Goal: Task Accomplishment & Management: Use online tool/utility

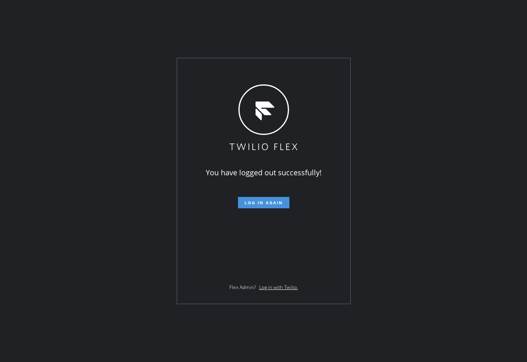
click at [240, 201] on button "Log in again" at bounding box center [263, 202] width 51 height 11
click at [275, 206] on button "Log in again" at bounding box center [263, 202] width 51 height 11
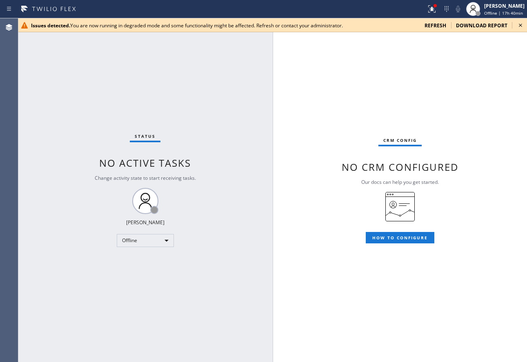
click at [440, 29] on span "refresh" at bounding box center [435, 25] width 22 height 7
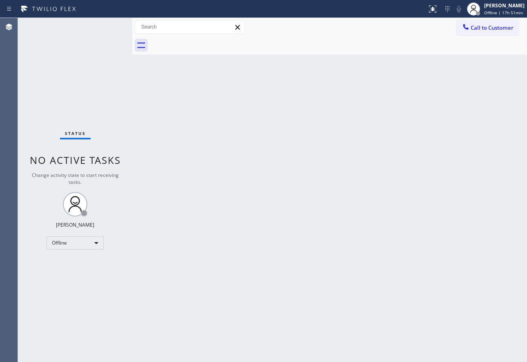
click at [460, 175] on div "Back to Dashboard Change Sender ID Customers Technicians Select a contact Outbo…" at bounding box center [329, 190] width 394 height 344
click at [480, 9] on div at bounding box center [473, 8] width 13 height 13
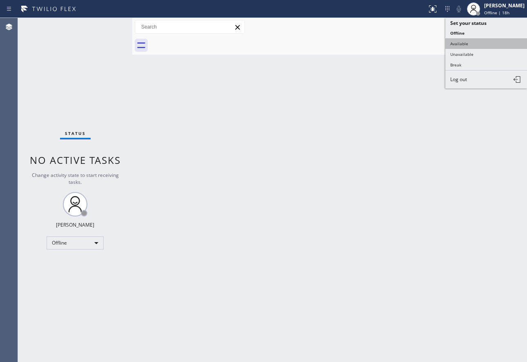
click at [469, 41] on button "Available" at bounding box center [486, 43] width 82 height 11
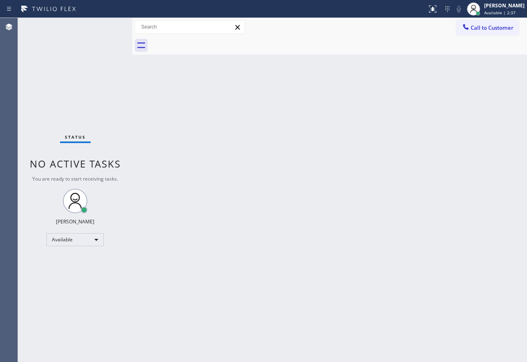
click at [445, 270] on div "Back to Dashboard Change Sender ID Customers Technicians Select a contact Outbo…" at bounding box center [329, 190] width 394 height 344
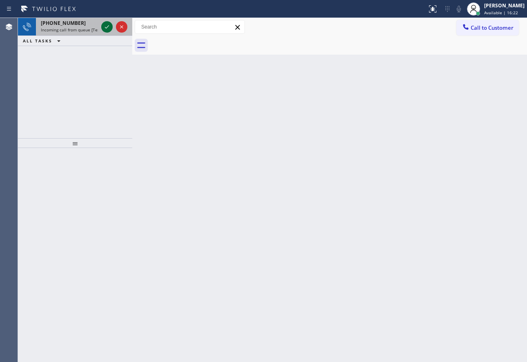
click at [104, 24] on icon at bounding box center [107, 27] width 10 height 10
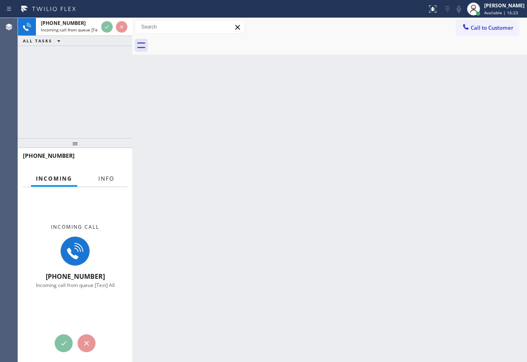
click at [110, 179] on span "Info" at bounding box center [106, 178] width 16 height 7
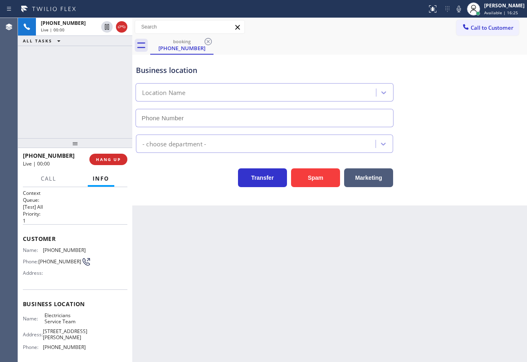
type input "[PHONE_NUMBER]"
click at [463, 9] on icon at bounding box center [459, 9] width 10 height 10
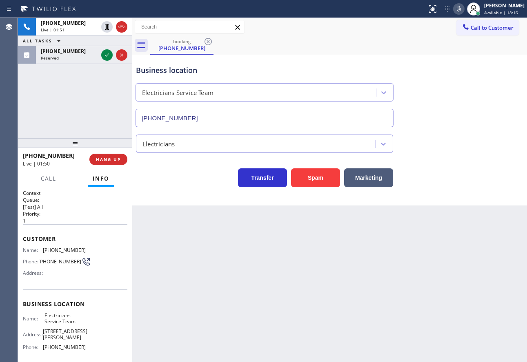
click at [463, 7] on icon at bounding box center [459, 9] width 10 height 10
click at [105, 30] on icon at bounding box center [107, 27] width 10 height 10
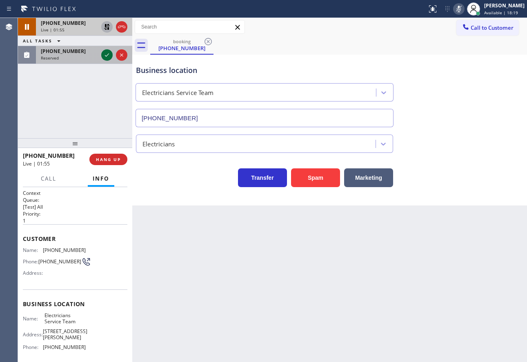
click at [109, 55] on icon at bounding box center [107, 55] width 10 height 10
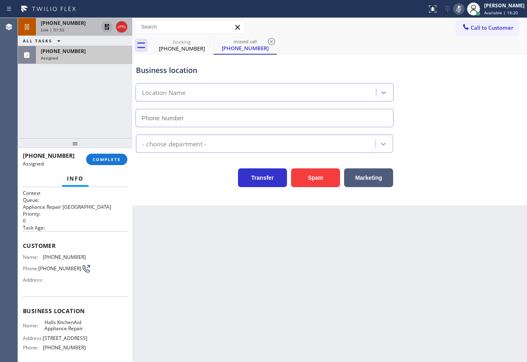
type input "(203) 446-3084"
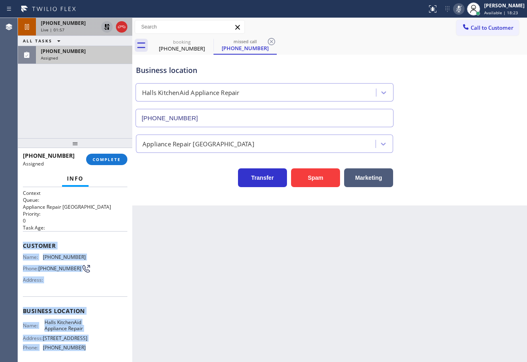
copy div "Customer Name: (917) 570-4078 Phone: (917) 570-4078 Address: Business location …"
drag, startPoint x: 86, startPoint y: 289, endPoint x: 19, endPoint y: 246, distance: 79.6
click at [19, 246] on div "Context Queue: Appliance Repair High End Priority: 0 Task Age: Customer Name: (…" at bounding box center [75, 274] width 114 height 175
click at [102, 160] on span "COMPLETE" at bounding box center [107, 160] width 28 height 6
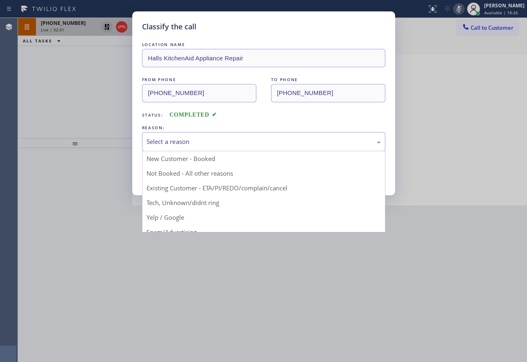
click at [225, 134] on div "Select a reason" at bounding box center [263, 141] width 243 height 19
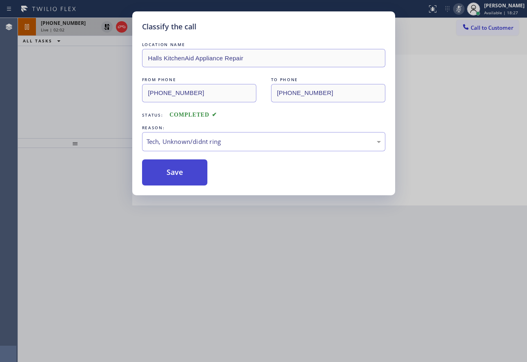
click at [177, 173] on button "Save" at bounding box center [175, 172] width 66 height 26
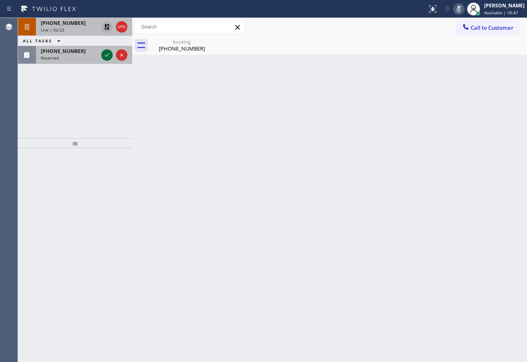
click at [107, 57] on icon at bounding box center [107, 55] width 10 height 10
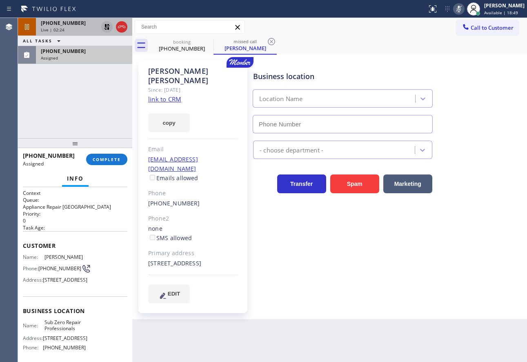
type input "(855) 662-5332"
click at [170, 95] on link "link to CRM" at bounding box center [164, 99] width 33 height 8
click at [111, 158] on span "COMPLETE" at bounding box center [107, 160] width 28 height 6
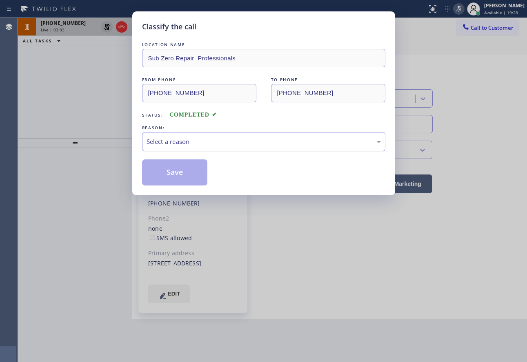
click at [235, 135] on div "Select a reason" at bounding box center [263, 141] width 243 height 19
click at [180, 173] on button "Save" at bounding box center [175, 172] width 66 height 26
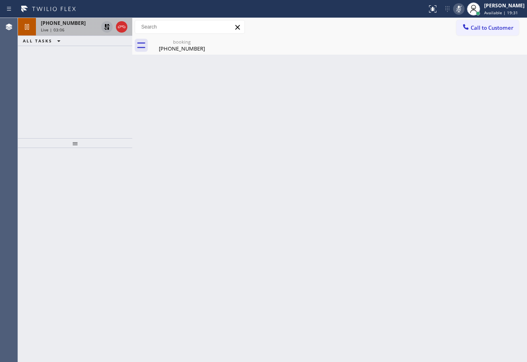
click at [69, 32] on div "Live | 03:06" at bounding box center [69, 30] width 57 height 6
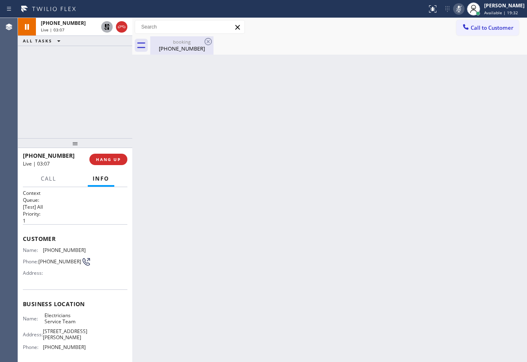
click at [167, 43] on div "booking" at bounding box center [182, 42] width 62 height 6
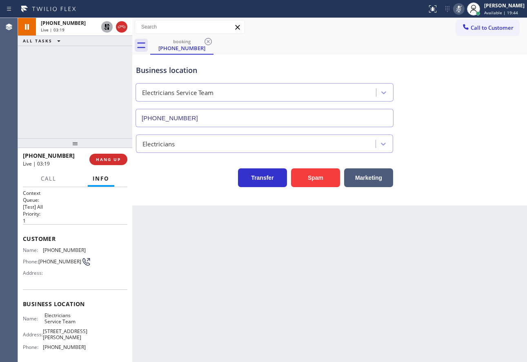
click at [51, 252] on span "(310) 628-8726" at bounding box center [64, 250] width 43 height 6
copy span "(310) 628-8726"
click at [463, 8] on icon at bounding box center [459, 9] width 10 height 10
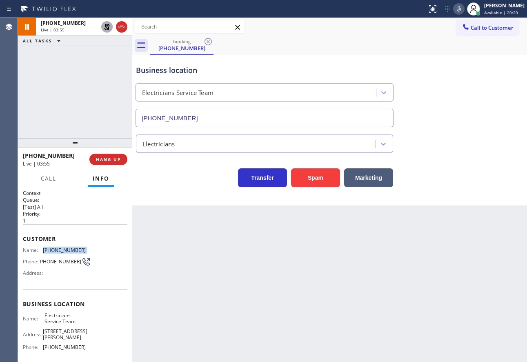
click at [105, 26] on icon at bounding box center [107, 27] width 6 height 6
click at [474, 133] on div "Electricians" at bounding box center [329, 142] width 390 height 22
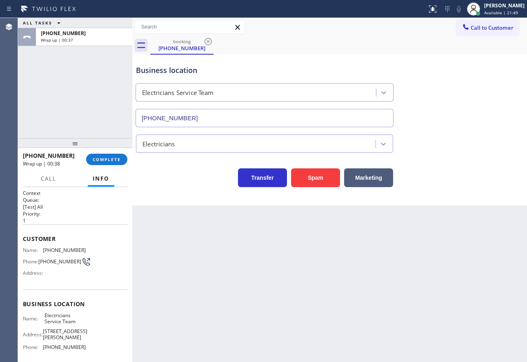
click at [54, 350] on span "(800) 568-8664" at bounding box center [64, 347] width 43 height 6
copy span "(800) 568-8664"
click at [51, 321] on span "Electricians Service Team" at bounding box center [64, 318] width 41 height 13
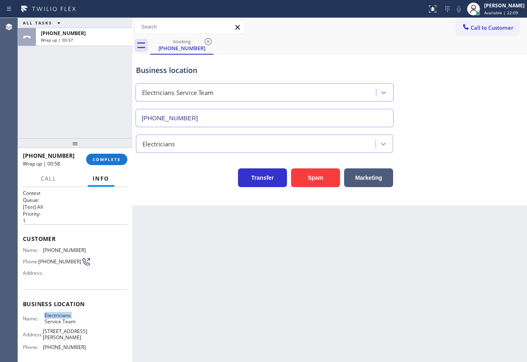
click at [51, 321] on span "Electricians Service Team" at bounding box center [64, 318] width 41 height 13
copy span "Electricians Service Team"
click at [109, 148] on div at bounding box center [75, 143] width 114 height 10
click at [107, 160] on span "COMPLETE" at bounding box center [107, 160] width 28 height 6
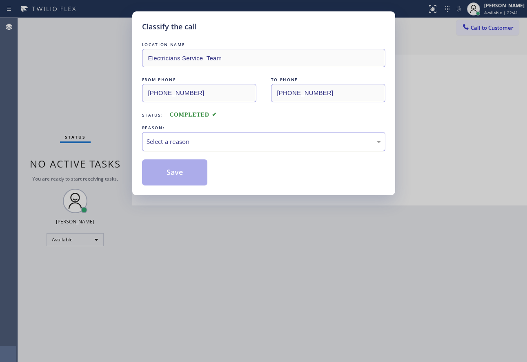
click at [182, 140] on div "Select a reason" at bounding box center [263, 141] width 234 height 9
click at [175, 173] on button "Save" at bounding box center [175, 172] width 66 height 26
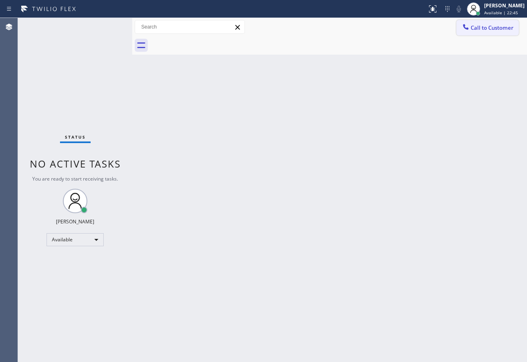
click at [486, 27] on span "Call to Customer" at bounding box center [491, 27] width 43 height 7
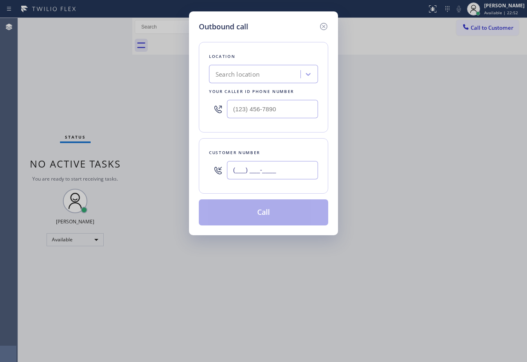
click at [274, 168] on input "(___) ___-____" at bounding box center [272, 170] width 91 height 18
paste input "917) 570-4078"
type input "(917) 570-4078"
click at [299, 117] on input "text" at bounding box center [272, 109] width 91 height 18
paste input "203) 446-3084"
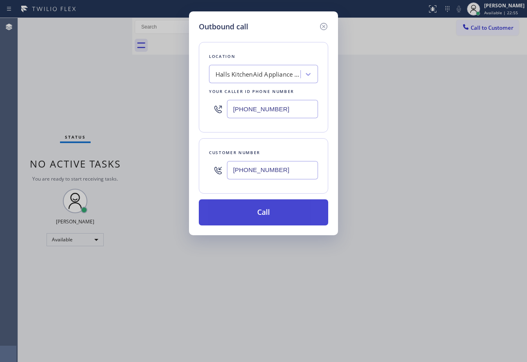
type input "(203) 446-3084"
click at [272, 214] on button "Call" at bounding box center [263, 212] width 129 height 26
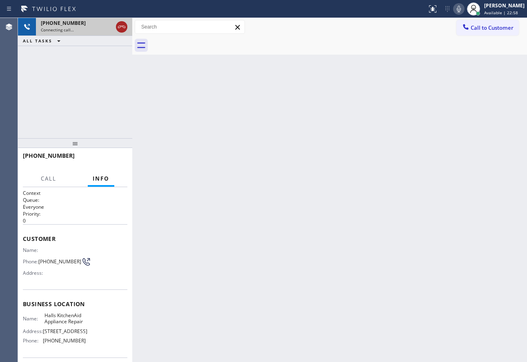
click at [119, 29] on icon at bounding box center [122, 27] width 10 height 10
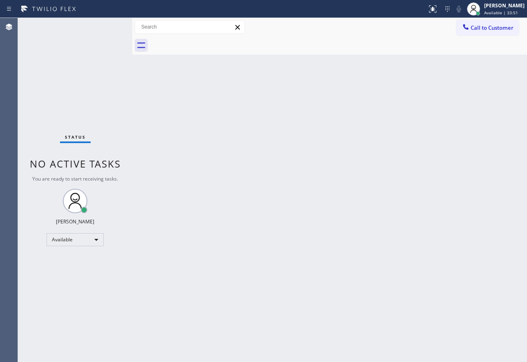
click at [421, 219] on div "Back to Dashboard Change Sender ID Customers Technicians Select a contact Outbo…" at bounding box center [329, 190] width 394 height 344
click at [397, 117] on div "Back to Dashboard Change Sender ID Customers Technicians Select a contact Outbo…" at bounding box center [329, 190] width 394 height 344
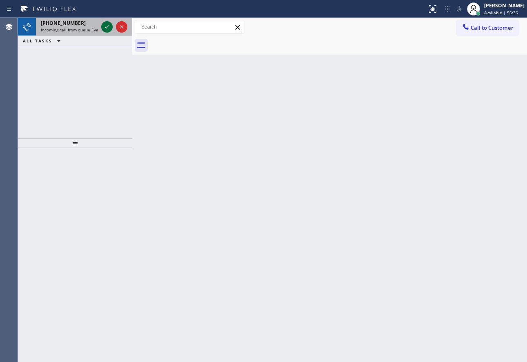
click at [111, 29] on icon at bounding box center [107, 27] width 10 height 10
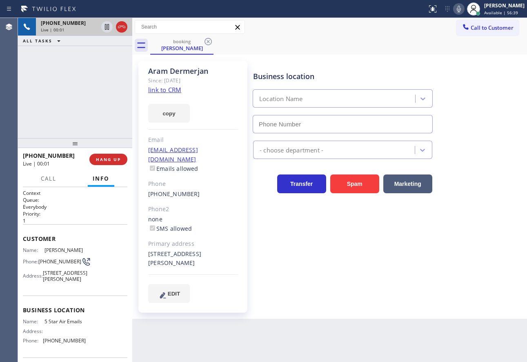
type input "(844) 956-1118"
click at [160, 90] on link "link to CRM" at bounding box center [164, 90] width 33 height 8
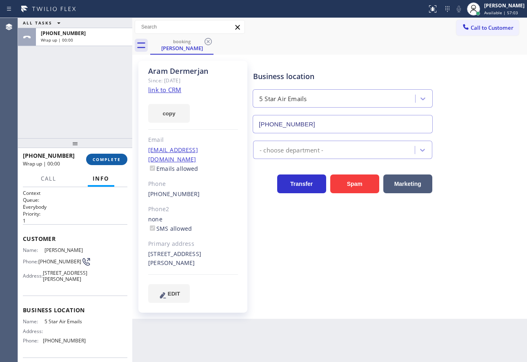
click at [113, 158] on span "COMPLETE" at bounding box center [107, 160] width 28 height 6
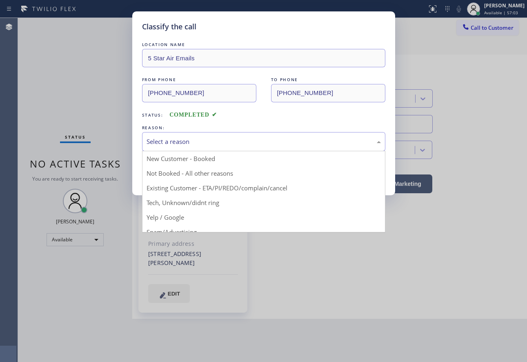
click at [197, 142] on div "Select a reason" at bounding box center [263, 141] width 234 height 9
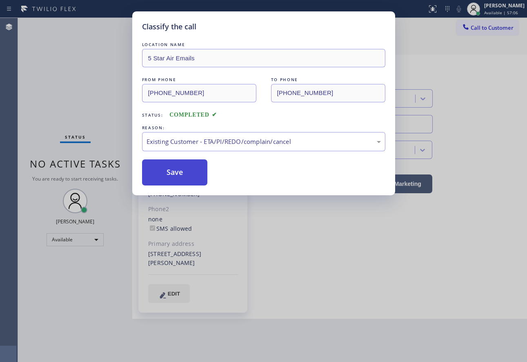
click at [179, 171] on button "Save" at bounding box center [175, 172] width 66 height 26
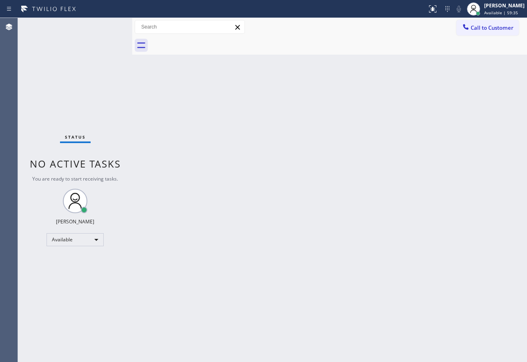
click at [292, 225] on div "Back to Dashboard Change Sender ID Customers Technicians Select a contact Outbo…" at bounding box center [329, 190] width 394 height 344
click at [501, 28] on span "Call to Customer" at bounding box center [491, 27] width 43 height 7
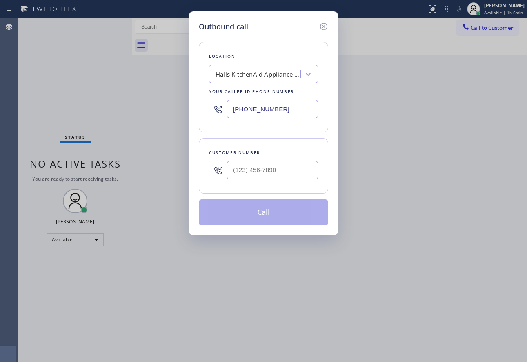
click at [244, 77] on div "Halls KitchenAid Appliance Repair" at bounding box center [258, 74] width 86 height 9
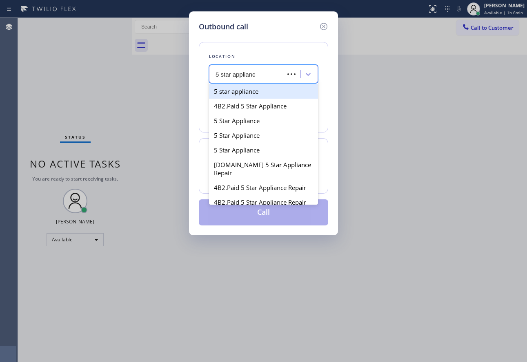
type input "5 star appliance"
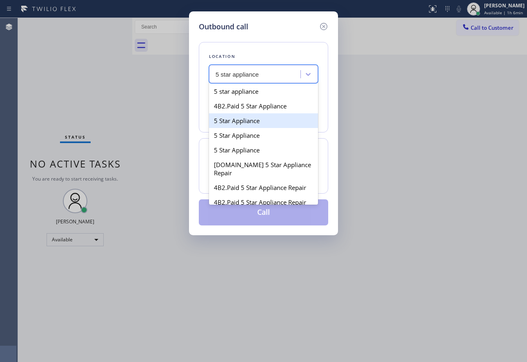
click at [249, 119] on div "5 Star Appliance" at bounding box center [263, 120] width 109 height 15
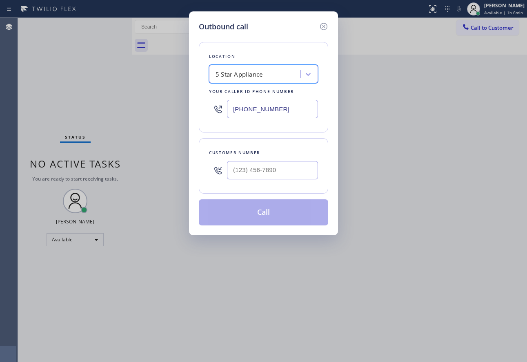
click at [275, 76] on div "5 Star Appliance" at bounding box center [255, 74] width 89 height 14
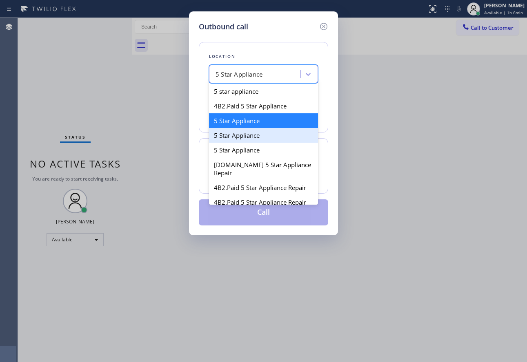
click at [243, 139] on div "5 Star Appliance" at bounding box center [263, 135] width 109 height 15
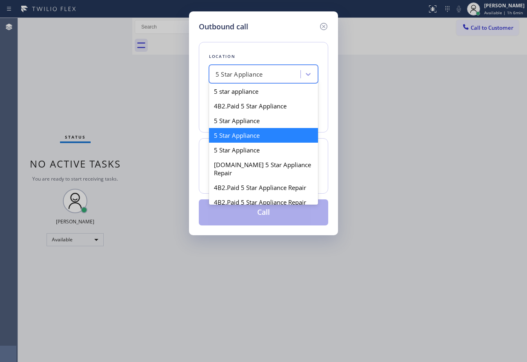
click at [261, 76] on div "5 Star Appliance" at bounding box center [238, 74] width 47 height 9
click at [245, 152] on div "5 Star Appliance" at bounding box center [263, 150] width 109 height 15
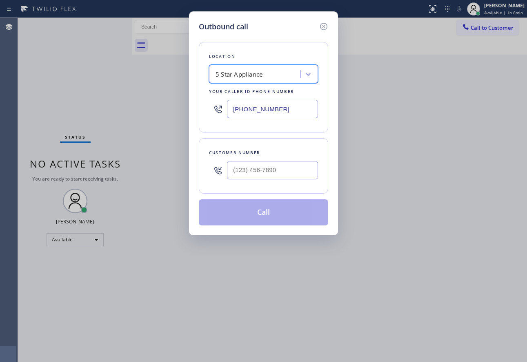
click at [267, 69] on div "5 Star Appliance" at bounding box center [255, 74] width 89 height 14
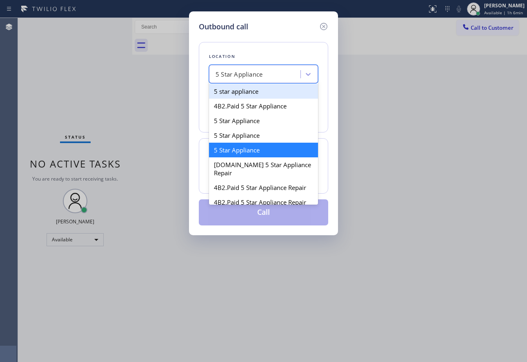
click at [255, 91] on div "5 star appliance" at bounding box center [263, 91] width 109 height 15
type input "(213) 687-2604"
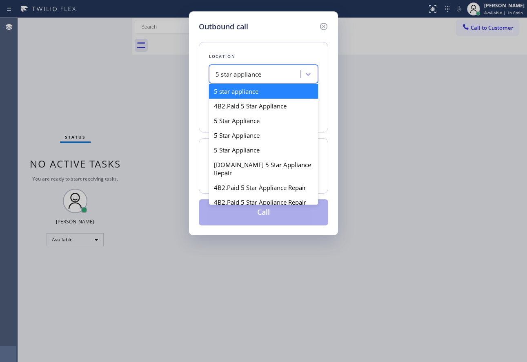
click at [266, 77] on div "5 star appliance" at bounding box center [255, 74] width 89 height 14
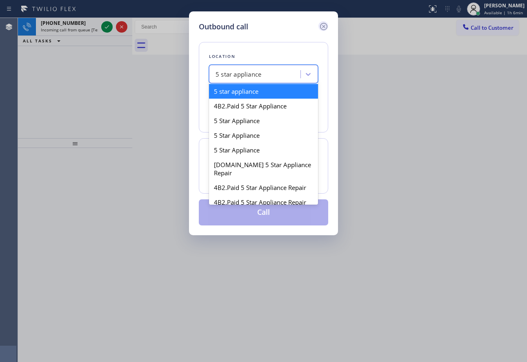
click at [325, 26] on icon at bounding box center [324, 27] width 10 height 10
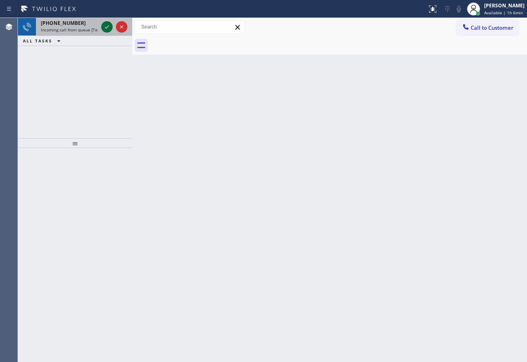
click at [106, 25] on icon at bounding box center [107, 27] width 10 height 10
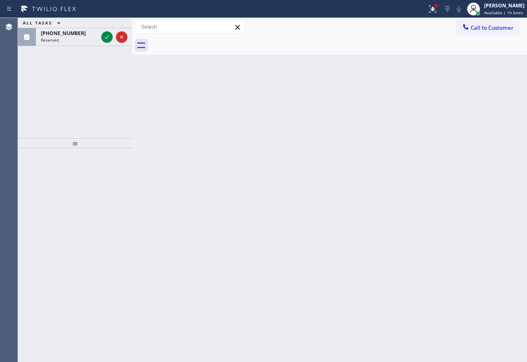
click at [107, 25] on div "ALL TASKS ALL TASKS ACTIVE TASKS TASKS IN WRAP UP" at bounding box center [75, 23] width 114 height 10
click at [106, 36] on icon at bounding box center [107, 37] width 10 height 10
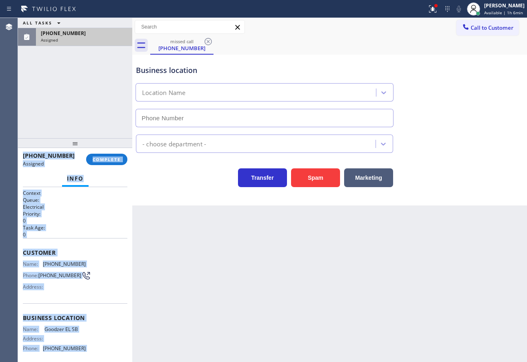
type input "(805) 946-0050"
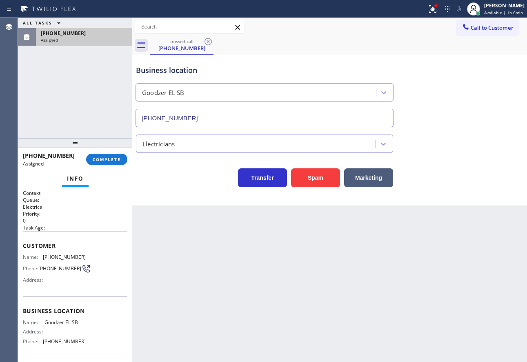
click at [191, 227] on div "Back to Dashboard Change Sender ID Customers Technicians Select a contact Outbo…" at bounding box center [329, 190] width 394 height 344
click at [112, 158] on span "COMPLETE" at bounding box center [107, 160] width 28 height 6
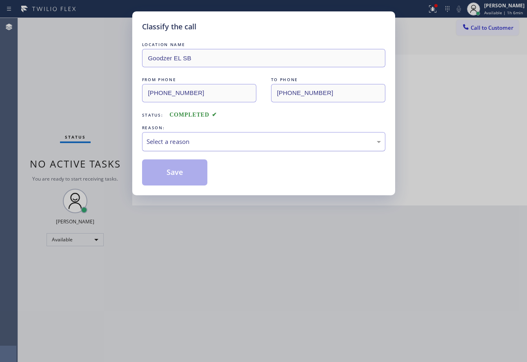
click at [212, 150] on div "Select a reason" at bounding box center [263, 141] width 243 height 19
click at [181, 180] on button "Save" at bounding box center [175, 172] width 66 height 26
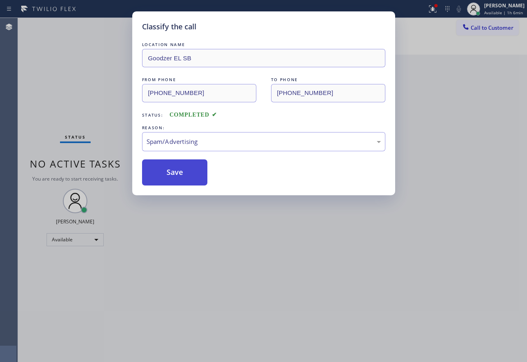
click at [185, 175] on button "Save" at bounding box center [175, 172] width 66 height 26
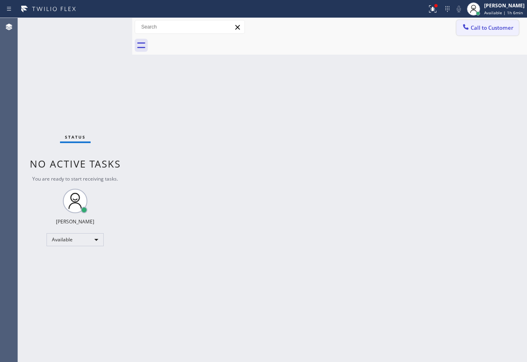
click at [491, 30] on span "Call to Customer" at bounding box center [491, 27] width 43 height 7
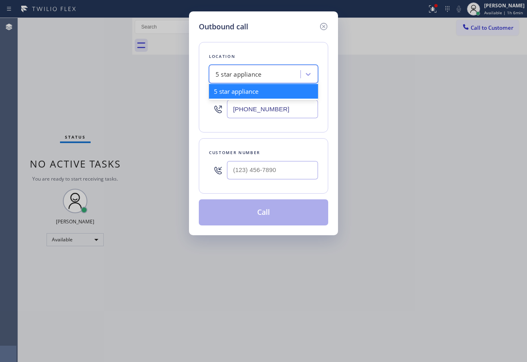
click at [270, 79] on div "5 star appliance" at bounding box center [255, 74] width 89 height 14
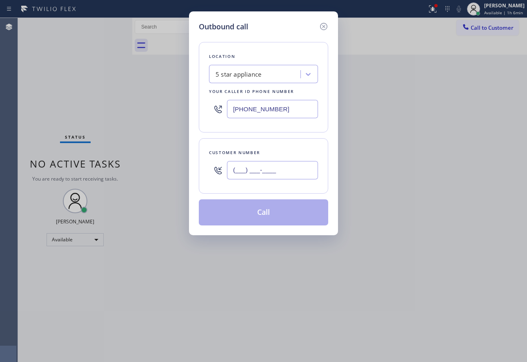
click at [251, 169] on input "(___) ___-____" at bounding box center [272, 170] width 91 height 18
paste input "773) 632-6816"
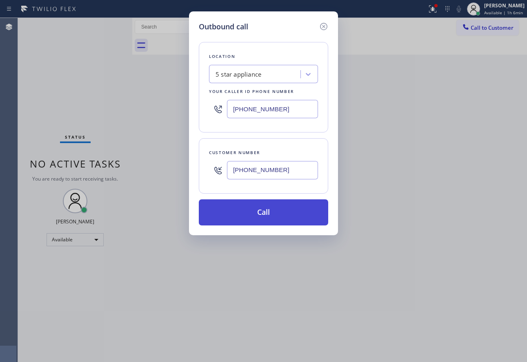
type input "(773) 632-6816"
click at [263, 211] on button "Call" at bounding box center [263, 212] width 129 height 26
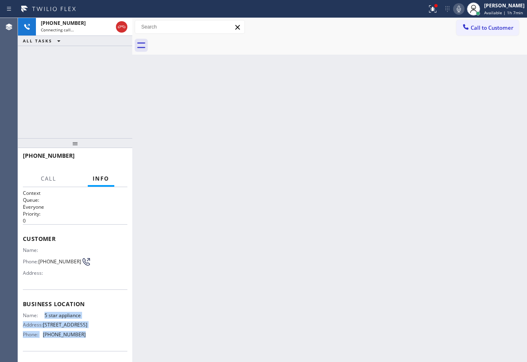
drag, startPoint x: 44, startPoint y: 318, endPoint x: 78, endPoint y: 342, distance: 41.9
click at [78, 341] on div "Name: 5 star appliance Address: 6002 Lexington Ave Phone: (213) 687-2604" at bounding box center [54, 326] width 63 height 29
copy div "5 star appliance Address: 6002 Lexington Ave Phone: (213) 687-2604"
click at [231, 108] on div "Back to Dashboard Change Sender ID Customers Technicians Select a contact Outbo…" at bounding box center [329, 190] width 394 height 344
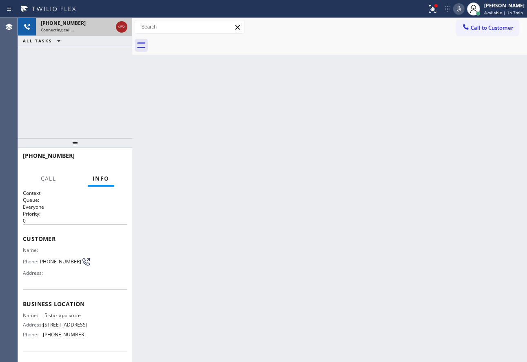
click at [119, 29] on icon at bounding box center [122, 27] width 10 height 10
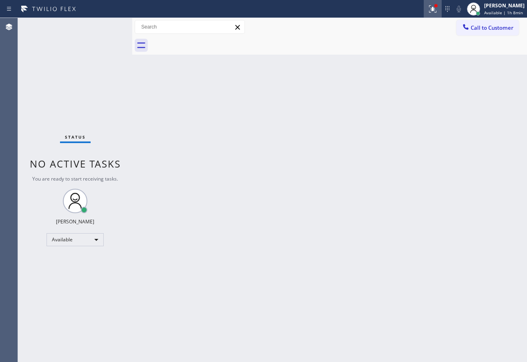
click at [435, 11] on icon at bounding box center [432, 9] width 10 height 10
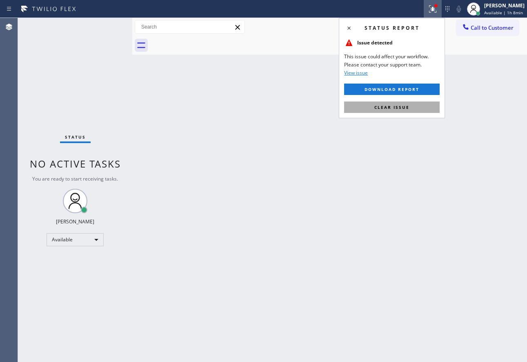
click at [407, 111] on button "Clear issue" at bounding box center [391, 107] width 95 height 11
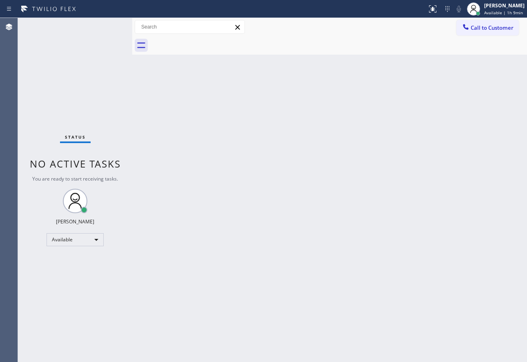
click at [374, 236] on div "Back to Dashboard Change Sender ID Customers Technicians Select a contact Outbo…" at bounding box center [329, 190] width 394 height 344
click at [293, 179] on div "Back to Dashboard Change Sender ID Customers Technicians Select a contact Outbo…" at bounding box center [329, 190] width 394 height 344
click at [281, 205] on div "Back to Dashboard Change Sender ID Customers Technicians Select a contact Outbo…" at bounding box center [329, 190] width 394 height 344
click at [325, 181] on div "Back to Dashboard Change Sender ID Customers Technicians Select a contact Outbo…" at bounding box center [329, 190] width 394 height 344
click at [324, 181] on div "Back to Dashboard Change Sender ID Customers Technicians Select a contact Outbo…" at bounding box center [329, 190] width 394 height 344
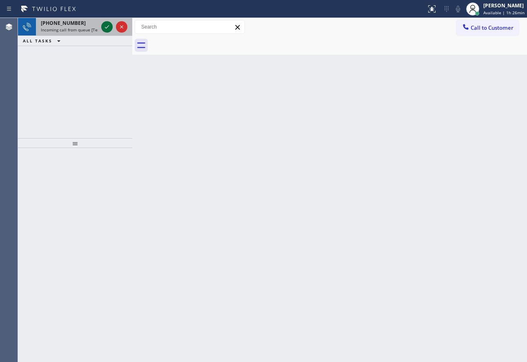
click at [106, 28] on icon at bounding box center [107, 26] width 4 height 3
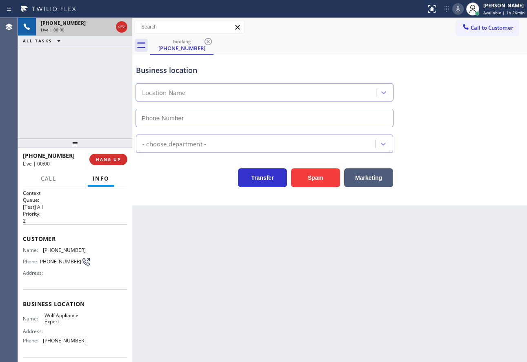
type input "(949) 536-9698"
click at [58, 248] on span "(949) 402-3338" at bounding box center [64, 250] width 43 height 6
copy span "(949) 402-3338"
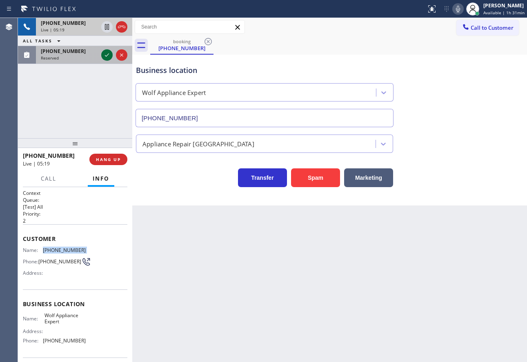
click at [106, 55] on icon at bounding box center [107, 55] width 10 height 10
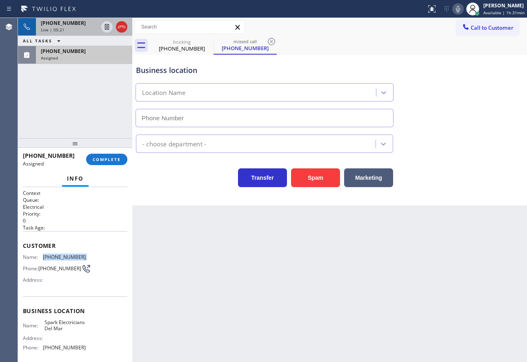
type input "(619) 586-5001"
click at [104, 162] on span "COMPLETE" at bounding box center [107, 160] width 28 height 6
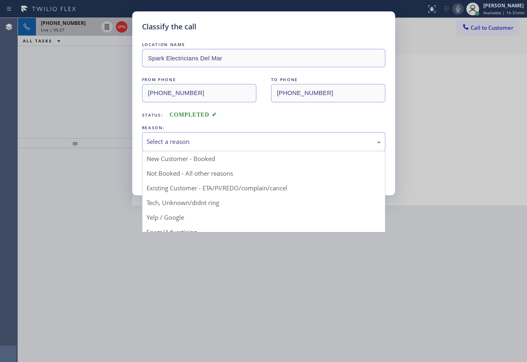
click at [217, 141] on div "Select a reason" at bounding box center [263, 141] width 234 height 9
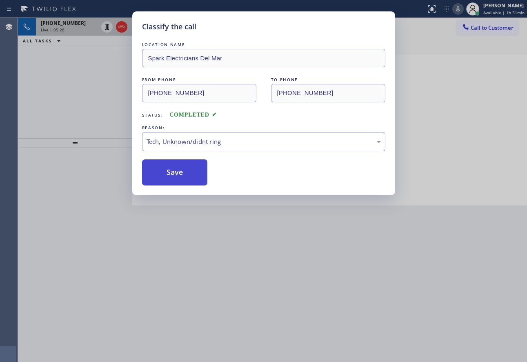
click at [174, 168] on button "Save" at bounding box center [175, 172] width 66 height 26
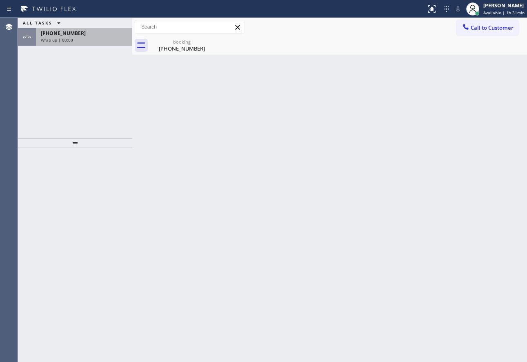
click at [88, 30] on div "+19494023338" at bounding box center [84, 33] width 86 height 7
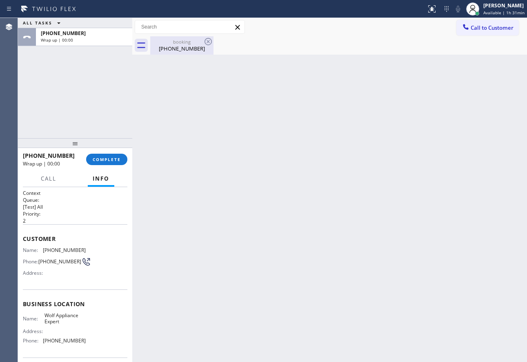
click at [187, 49] on div "(949) 402-3338" at bounding box center [182, 48] width 62 height 7
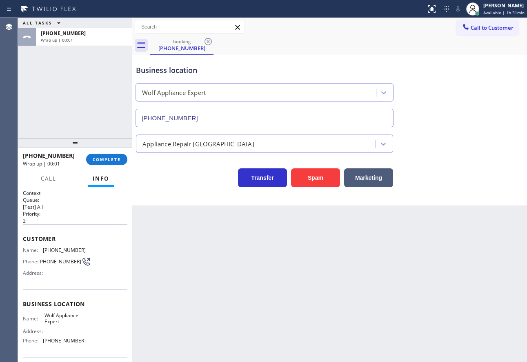
click at [51, 344] on span "(949) 536-9698" at bounding box center [64, 341] width 43 height 6
copy span "(949) 536-9698"
click at [61, 319] on span "Wolf Appliance Expert" at bounding box center [64, 318] width 41 height 13
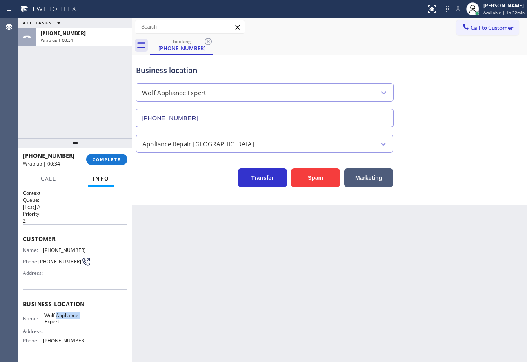
click at [61, 319] on span "Wolf Appliance Expert" at bounding box center [64, 318] width 41 height 13
copy span "Wolf Appliance Expert"
click at [114, 163] on button "COMPLETE" at bounding box center [106, 159] width 41 height 11
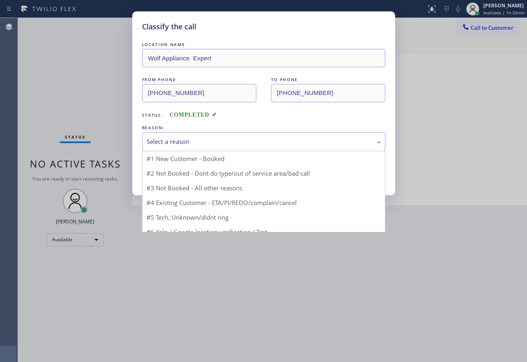
click at [216, 139] on div "Select a reason" at bounding box center [263, 141] width 234 height 9
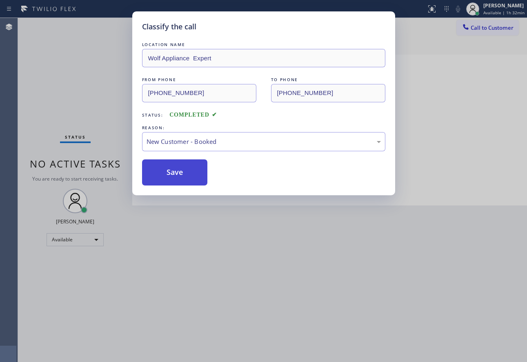
click at [173, 177] on button "Save" at bounding box center [175, 172] width 66 height 26
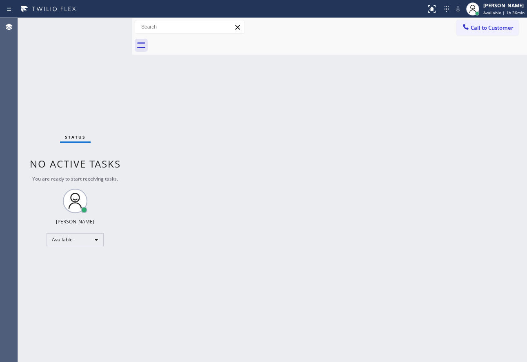
click at [398, 243] on div "Back to Dashboard Change Sender ID Customers Technicians Select a contact Outbo…" at bounding box center [329, 190] width 394 height 344
click at [313, 281] on div "Back to Dashboard Change Sender ID Customers Technicians Select a contact Outbo…" at bounding box center [329, 190] width 394 height 344
click at [298, 237] on div "Back to Dashboard Change Sender ID Customers Technicians Select a contact Outbo…" at bounding box center [329, 190] width 394 height 344
click at [229, 255] on div "Back to Dashboard Change Sender ID Customers Technicians Select a contact Outbo…" at bounding box center [329, 190] width 394 height 344
click at [489, 29] on span "Call to Customer" at bounding box center [491, 27] width 43 height 7
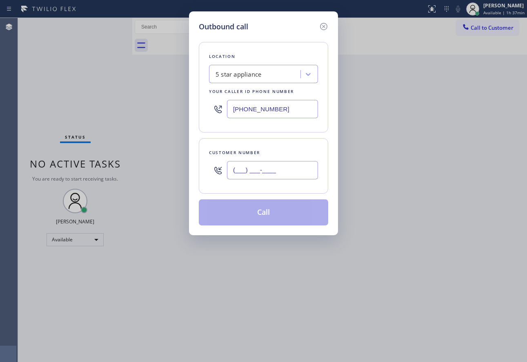
click at [288, 171] on input "(___) ___-____" at bounding box center [272, 170] width 91 height 18
paste input "780) 370-7207"
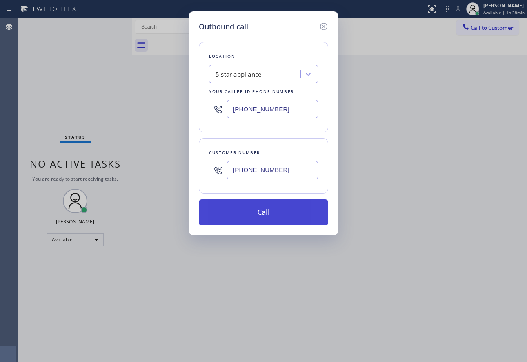
type input "(780) 370-7207"
click at [266, 210] on button "Call" at bounding box center [263, 212] width 129 height 26
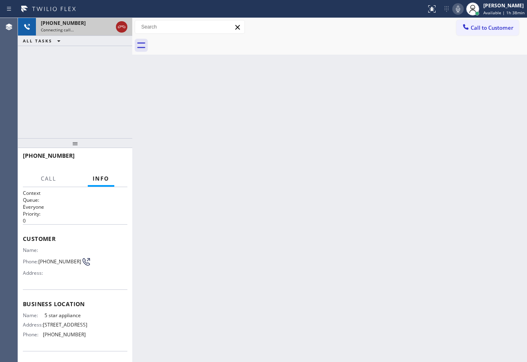
click at [121, 28] on icon at bounding box center [122, 27] width 10 height 10
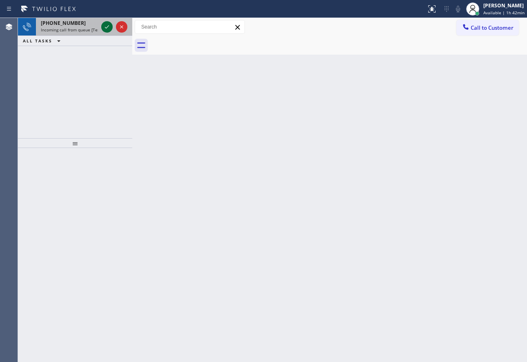
click at [110, 29] on icon at bounding box center [107, 27] width 10 height 10
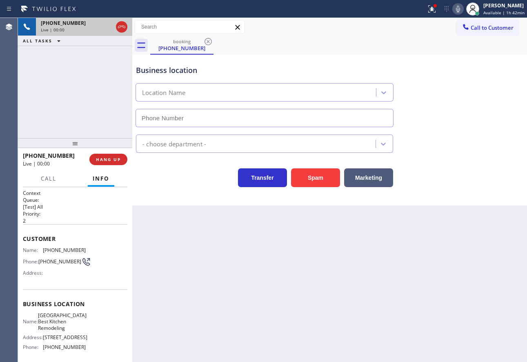
type input "(619) 586-6854"
click at [187, 72] on div "Business location" at bounding box center [264, 70] width 257 height 11
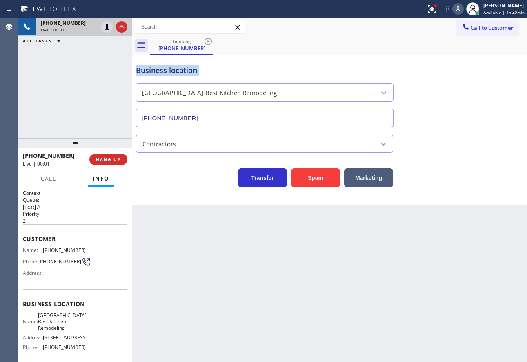
click at [187, 72] on div "Business location" at bounding box center [264, 70] width 257 height 11
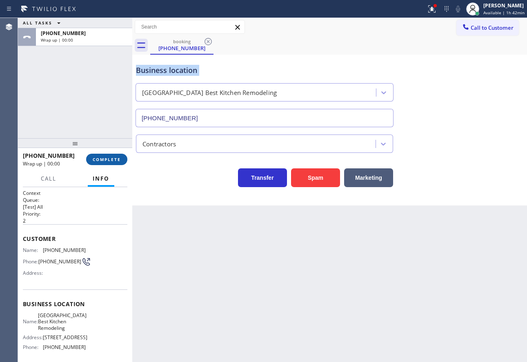
click at [119, 160] on span "COMPLETE" at bounding box center [107, 160] width 28 height 6
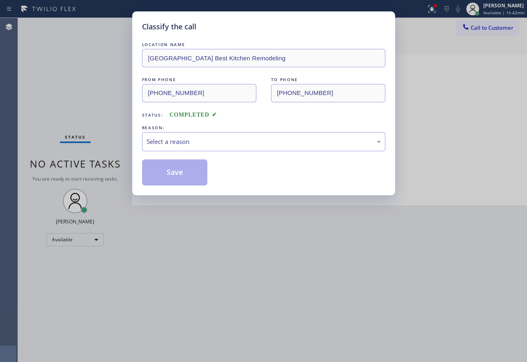
click at [193, 132] on div "Select a reason" at bounding box center [263, 141] width 243 height 19
drag, startPoint x: 183, startPoint y: 230, endPoint x: 181, endPoint y: 201, distance: 29.8
click at [179, 181] on button "Save" at bounding box center [175, 172] width 66 height 26
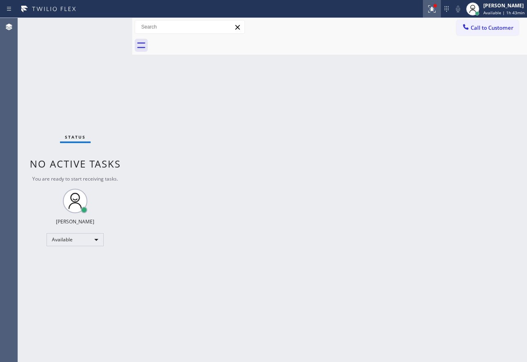
click at [433, 13] on icon at bounding box center [432, 9] width 10 height 10
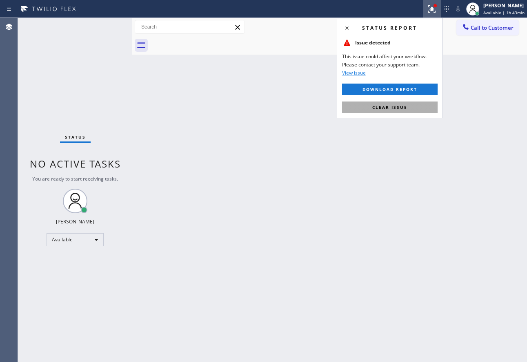
click at [402, 109] on span "Clear issue" at bounding box center [389, 107] width 35 height 6
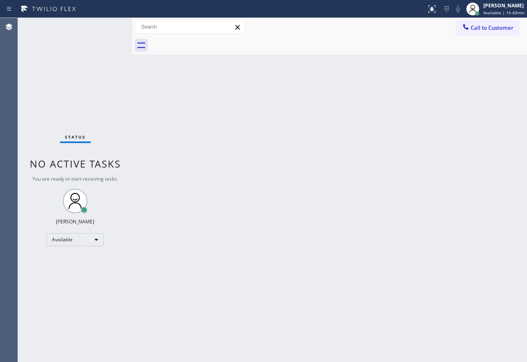
click at [300, 177] on div "Back to Dashboard Change Sender ID Customers Technicians Select a contact Outbo…" at bounding box center [329, 190] width 394 height 344
click at [483, 30] on span "Call to Customer" at bounding box center [491, 27] width 43 height 7
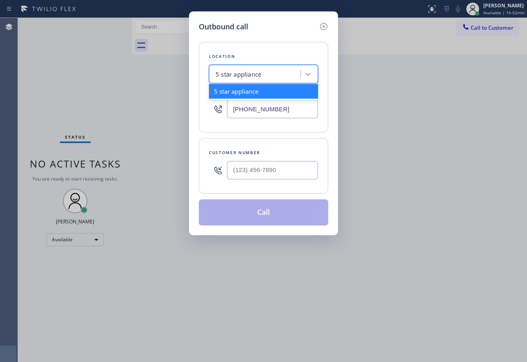
click at [261, 76] on div "5 star appliance" at bounding box center [238, 74] width 46 height 9
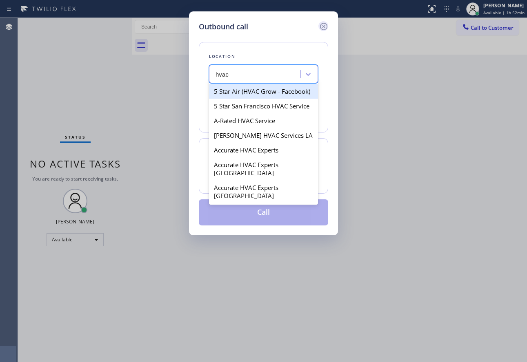
type input "hvac"
click at [324, 29] on icon at bounding box center [324, 27] width 10 height 10
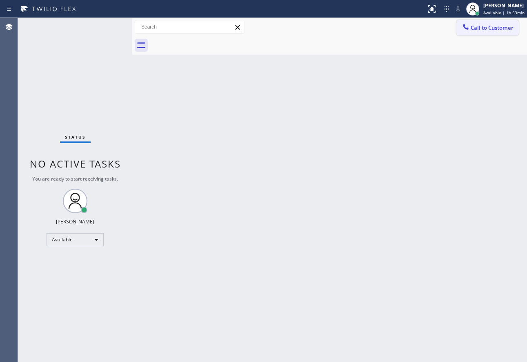
click at [491, 27] on span "Call to Customer" at bounding box center [491, 27] width 43 height 7
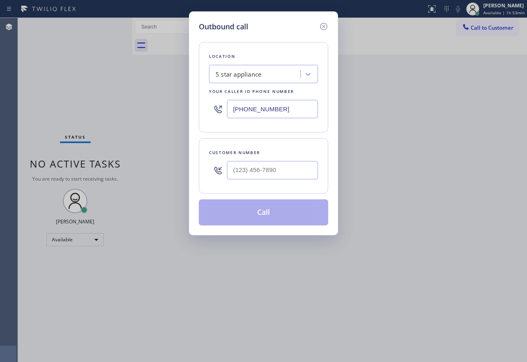
click at [264, 77] on div "5 star appliance" at bounding box center [255, 74] width 89 height 14
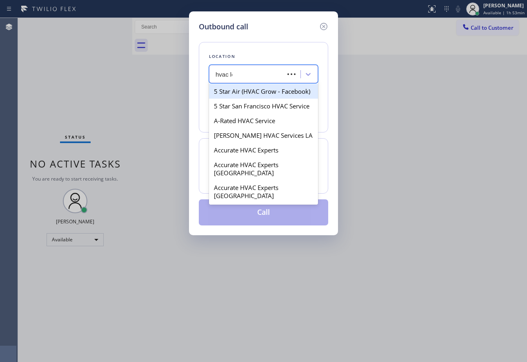
type input "hvac los"
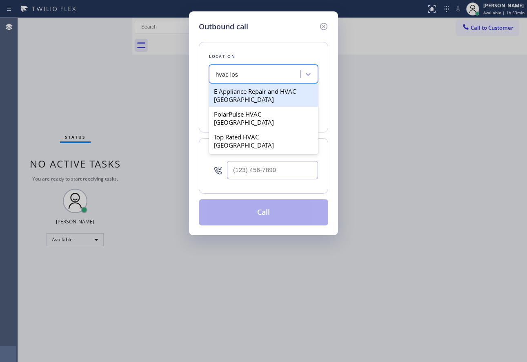
click at [260, 91] on div "E Appliance Repair and HVAC Los Angeles" at bounding box center [263, 95] width 109 height 23
type input "(213) 335-2708"
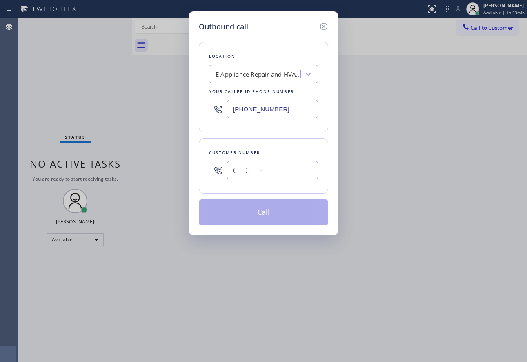
click at [266, 166] on input "(___) ___-____" at bounding box center [272, 170] width 91 height 18
paste input "562) 448-8209"
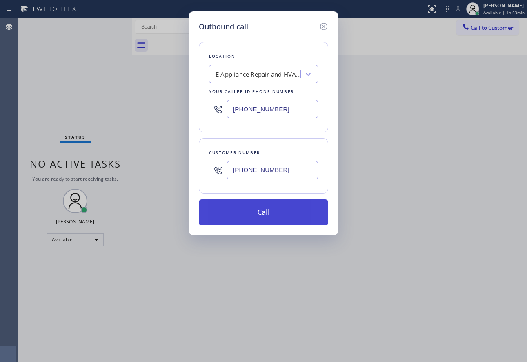
type input "(562) 448-8209"
click at [273, 220] on button "Call" at bounding box center [263, 212] width 129 height 26
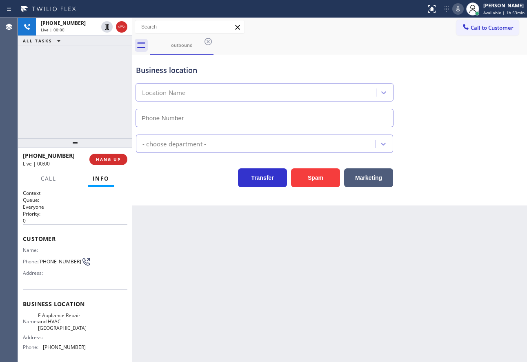
type input "(213) 335-2708"
click at [60, 349] on span "(213) 335-2708" at bounding box center [64, 347] width 43 height 6
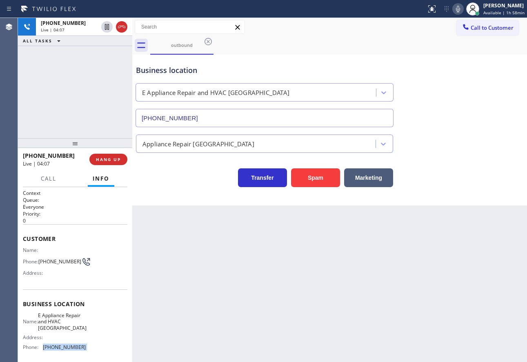
click at [60, 349] on span "(213) 335-2708" at bounding box center [64, 347] width 43 height 6
copy span "(213) 335-2708"
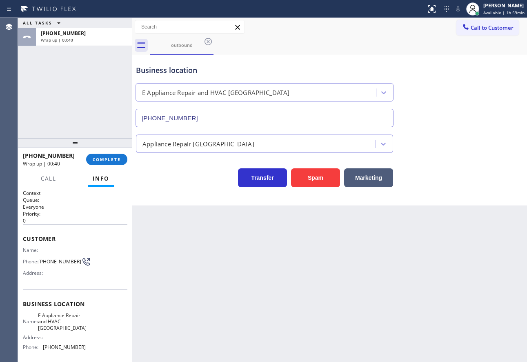
click at [67, 323] on span "E Appliance Repair and HVAC Los Angeles" at bounding box center [62, 321] width 49 height 19
copy span "E Appliance Repair and HVAC Los Angeles"
click at [117, 157] on span "COMPLETE" at bounding box center [107, 160] width 28 height 6
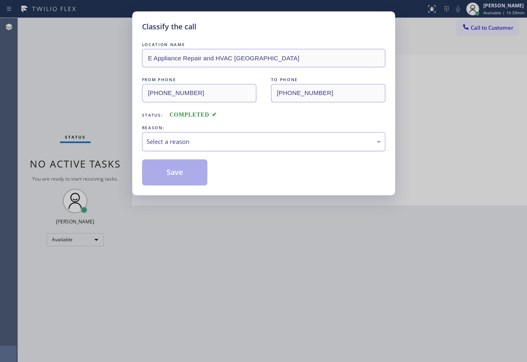
click at [197, 141] on div "Select a reason" at bounding box center [263, 141] width 234 height 9
click at [174, 177] on button "Save" at bounding box center [175, 172] width 66 height 26
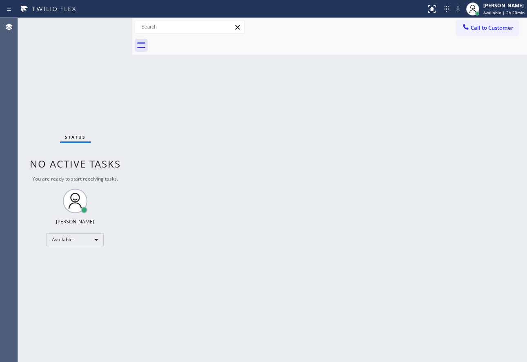
click at [412, 151] on div "Back to Dashboard Change Sender ID Customers Technicians Select a contact Outbo…" at bounding box center [329, 190] width 394 height 344
click at [486, 4] on div "John Tindoc" at bounding box center [503, 5] width 41 height 7
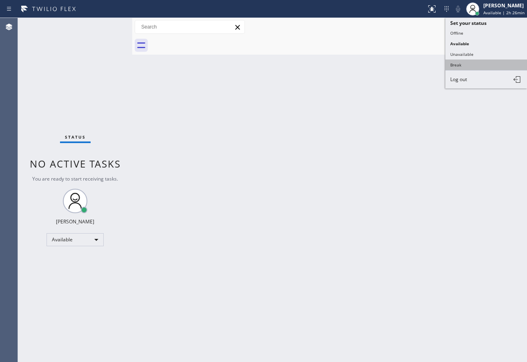
click at [472, 60] on button "Break" at bounding box center [486, 65] width 82 height 11
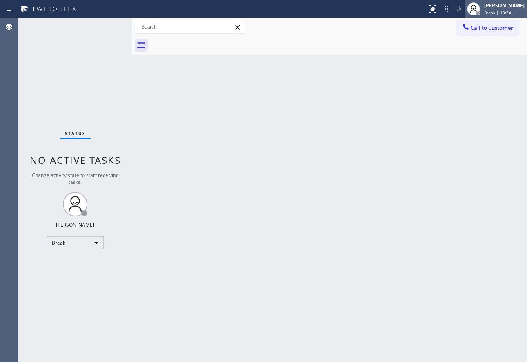
click at [496, 8] on div "John Tindoc" at bounding box center [504, 5] width 40 height 7
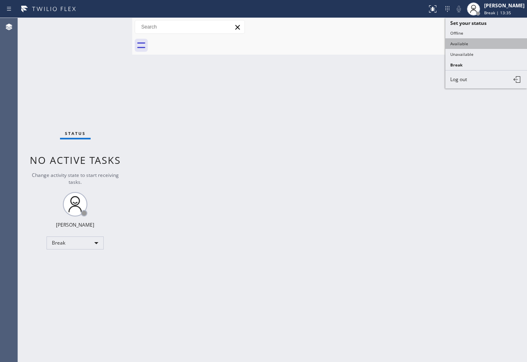
click at [470, 42] on button "Available" at bounding box center [486, 43] width 82 height 11
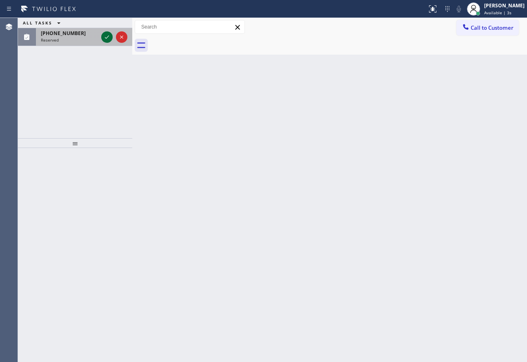
click at [106, 39] on icon at bounding box center [107, 37] width 10 height 10
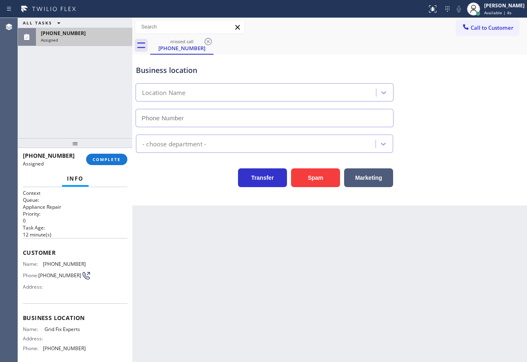
type input "(909) 417-7759"
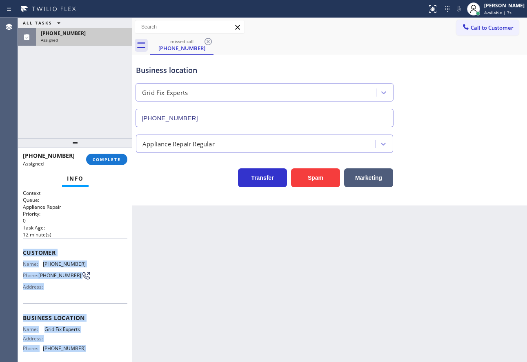
scroll to position [70, 0]
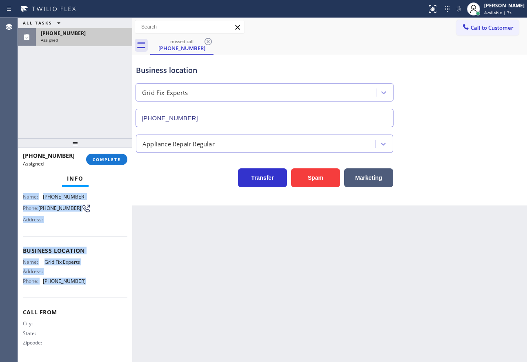
drag, startPoint x: 22, startPoint y: 253, endPoint x: 89, endPoint y: 279, distance: 71.9
click at [89, 279] on div "Context Queue: Appliance Repair Priority: 0 Task Age: 12 minute(s) Customer Nam…" at bounding box center [75, 274] width 114 height 175
click at [110, 160] on span "COMPLETE" at bounding box center [107, 160] width 28 height 6
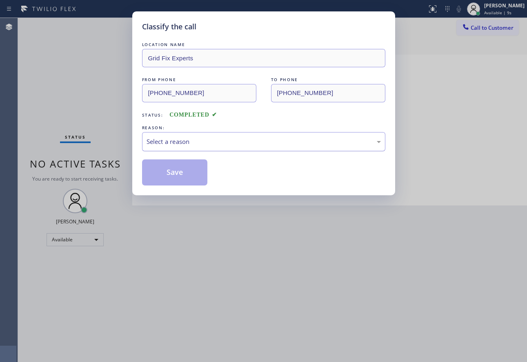
click at [176, 146] on div "Select a reason" at bounding box center [263, 141] width 234 height 9
click at [172, 177] on button "Save" at bounding box center [175, 172] width 66 height 26
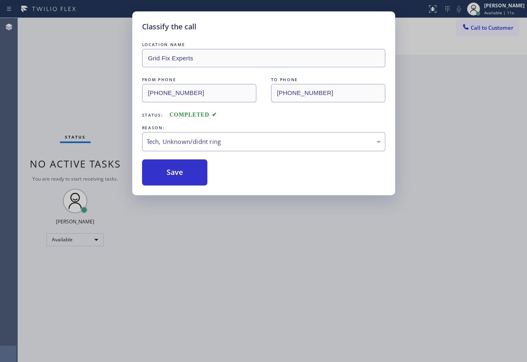
click at [226, 360] on div "Classify the call LOCATION NAME Grid Fix Experts FROM PHONE (760) 567-7476 TO P…" at bounding box center [263, 181] width 527 height 362
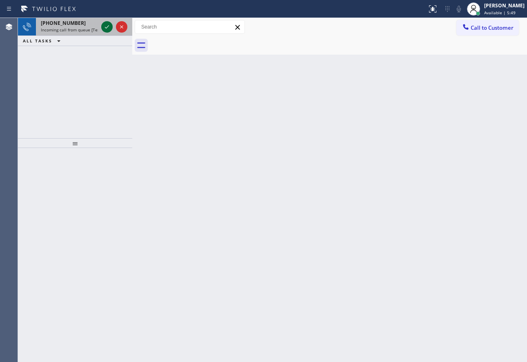
click at [106, 23] on icon at bounding box center [107, 27] width 10 height 10
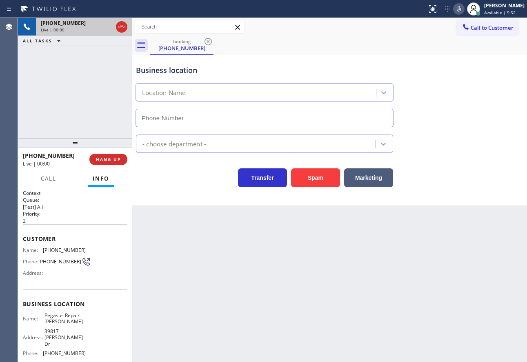
type input "(760) 307-4263"
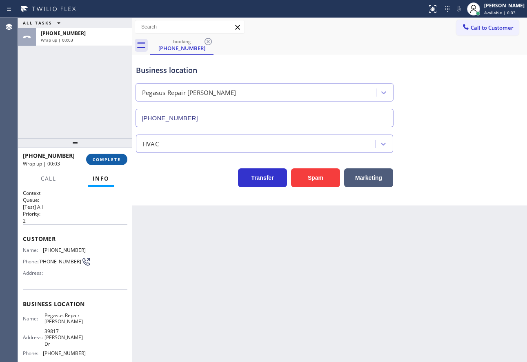
click at [116, 162] on span "COMPLETE" at bounding box center [107, 160] width 28 height 6
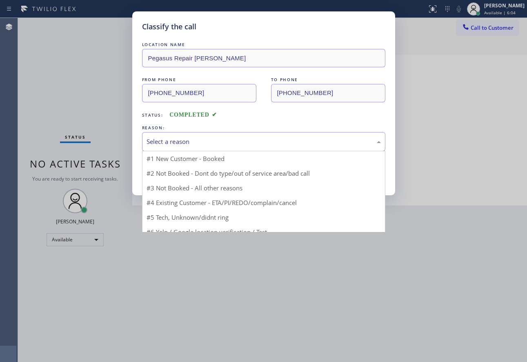
click at [212, 137] on div "Select a reason" at bounding box center [263, 141] width 234 height 9
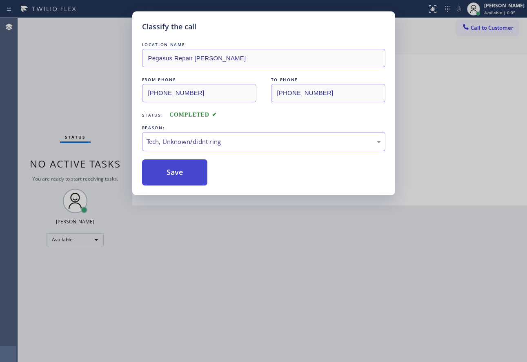
click at [174, 179] on button "Save" at bounding box center [175, 172] width 66 height 26
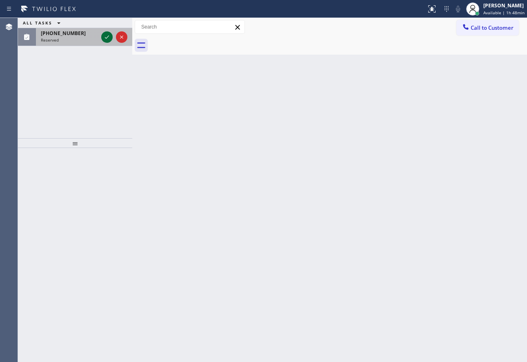
click at [105, 37] on icon at bounding box center [107, 37] width 10 height 10
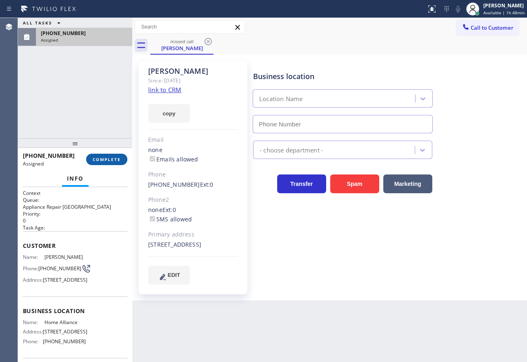
click at [111, 164] on button "COMPLETE" at bounding box center [106, 159] width 41 height 11
type input "(877) 777-0796"
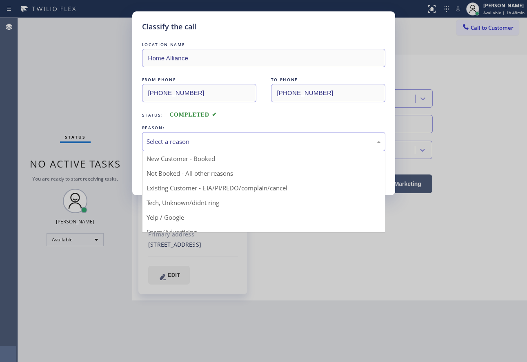
click at [164, 144] on div "Select a reason" at bounding box center [263, 141] width 234 height 9
drag, startPoint x: 182, startPoint y: 204, endPoint x: 182, endPoint y: 199, distance: 5.3
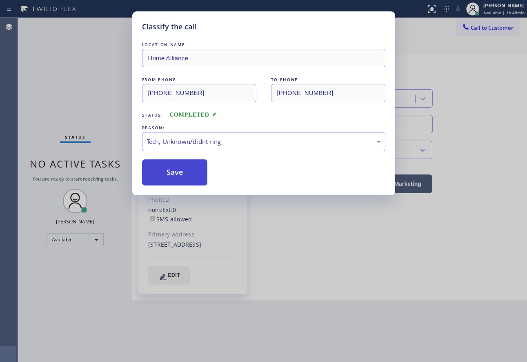
click at [182, 175] on button "Save" at bounding box center [175, 172] width 66 height 26
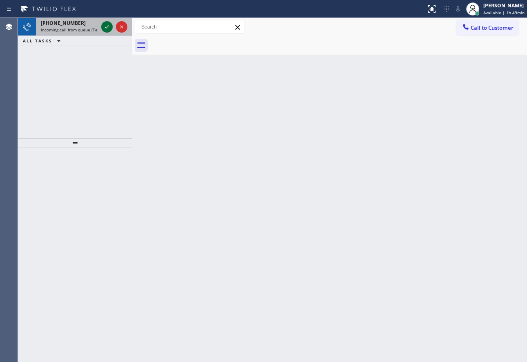
click at [107, 29] on icon at bounding box center [107, 27] width 10 height 10
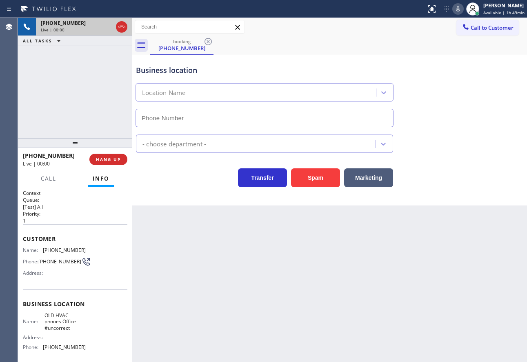
type input "(213) 624-1212"
click at [460, 8] on icon at bounding box center [458, 9] width 4 height 7
click at [460, 7] on icon at bounding box center [458, 9] width 4 height 7
click at [113, 159] on span "HANG UP" at bounding box center [108, 160] width 25 height 6
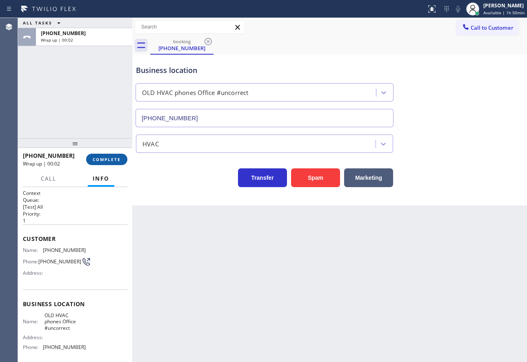
click at [106, 162] on span "COMPLETE" at bounding box center [107, 160] width 28 height 6
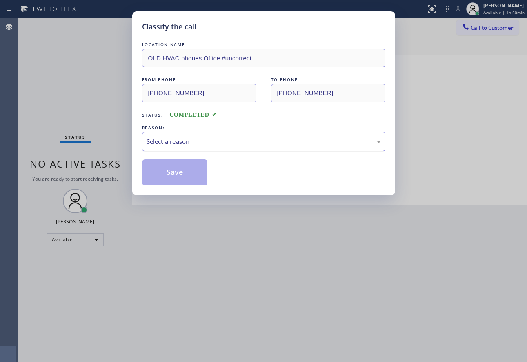
click at [186, 142] on div "Select a reason" at bounding box center [263, 141] width 234 height 9
click at [174, 179] on button "Save" at bounding box center [175, 172] width 66 height 26
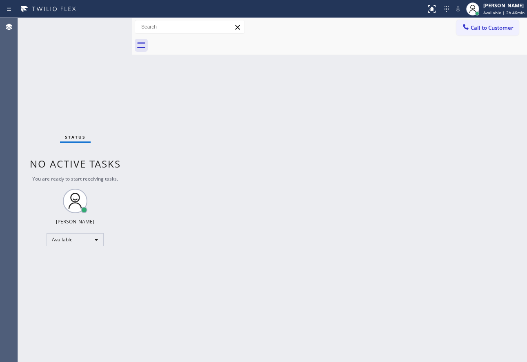
click at [441, 184] on div "Back to Dashboard Change Sender ID Customers Technicians Select a contact Outbo…" at bounding box center [329, 190] width 394 height 344
click at [499, 11] on span "Available | 2h 50min" at bounding box center [503, 13] width 41 height 6
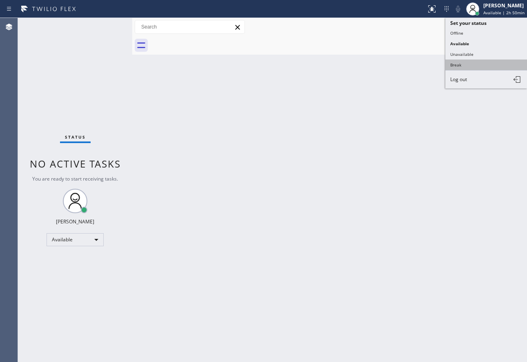
click at [458, 63] on button "Break" at bounding box center [486, 65] width 82 height 11
